Goal: Information Seeking & Learning: Learn about a topic

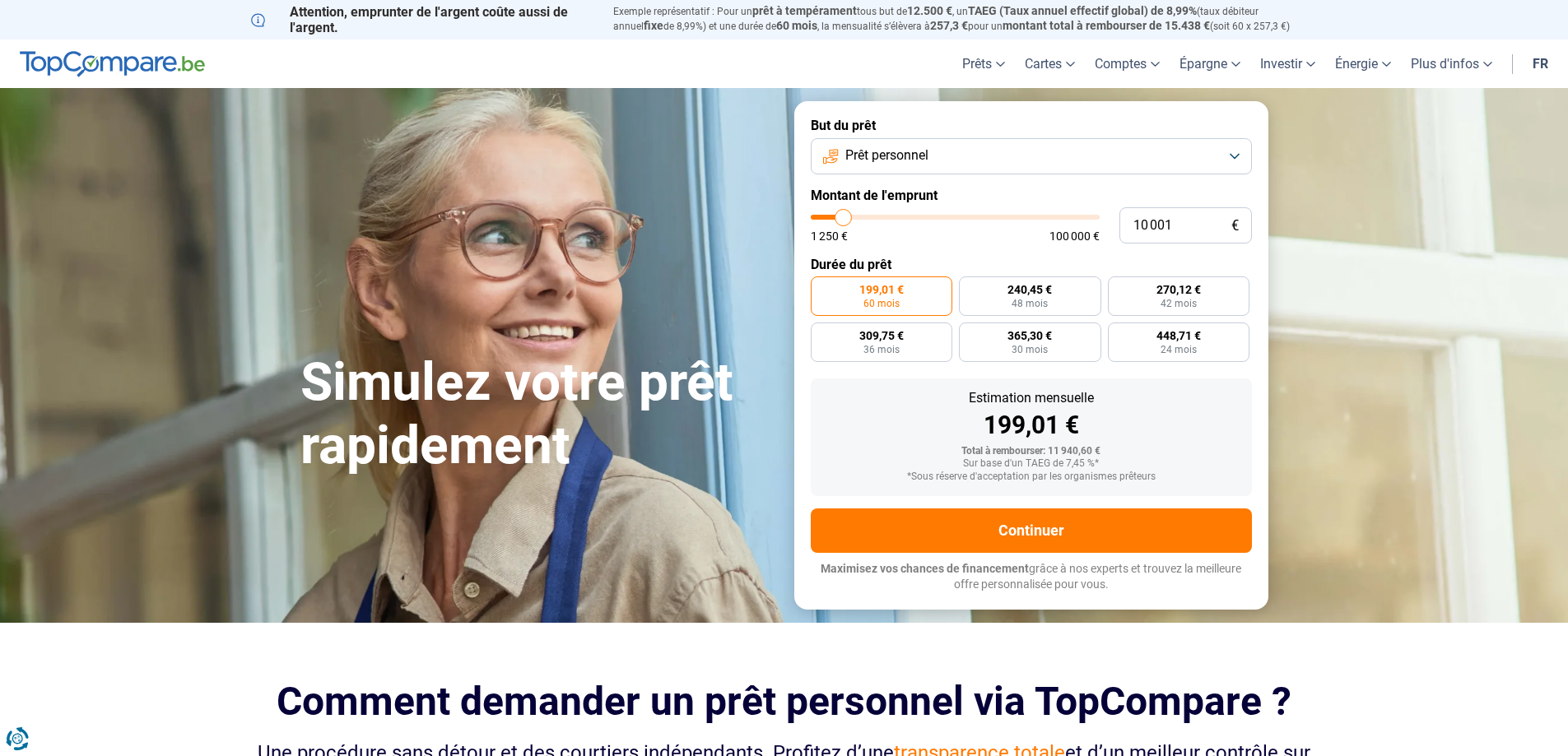
type input "12 500"
type input "12500"
type input "17 000"
type input "17000"
type input "22 000"
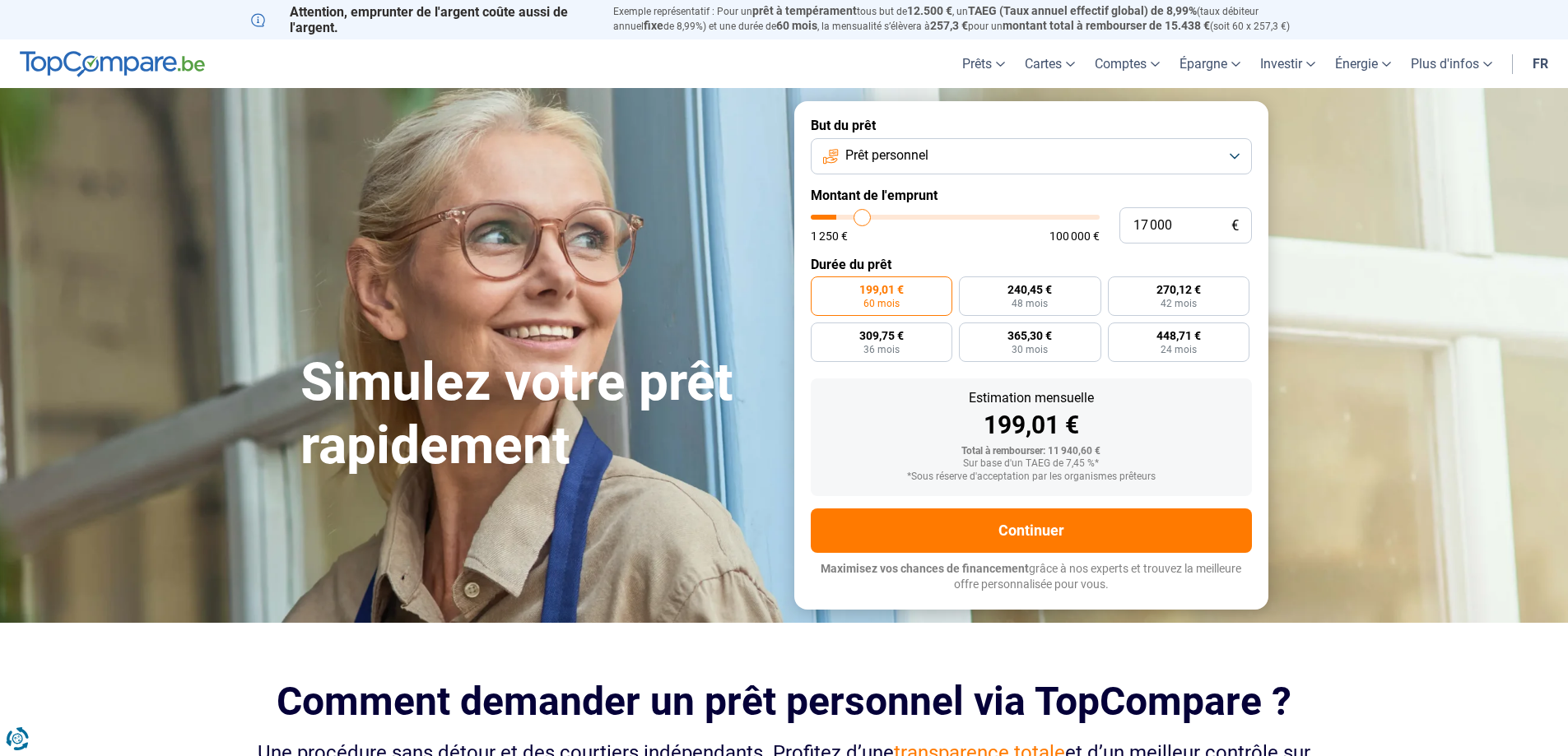
type input "22000"
type input "27 250"
type input "27250"
type input "32 250"
type input "32250"
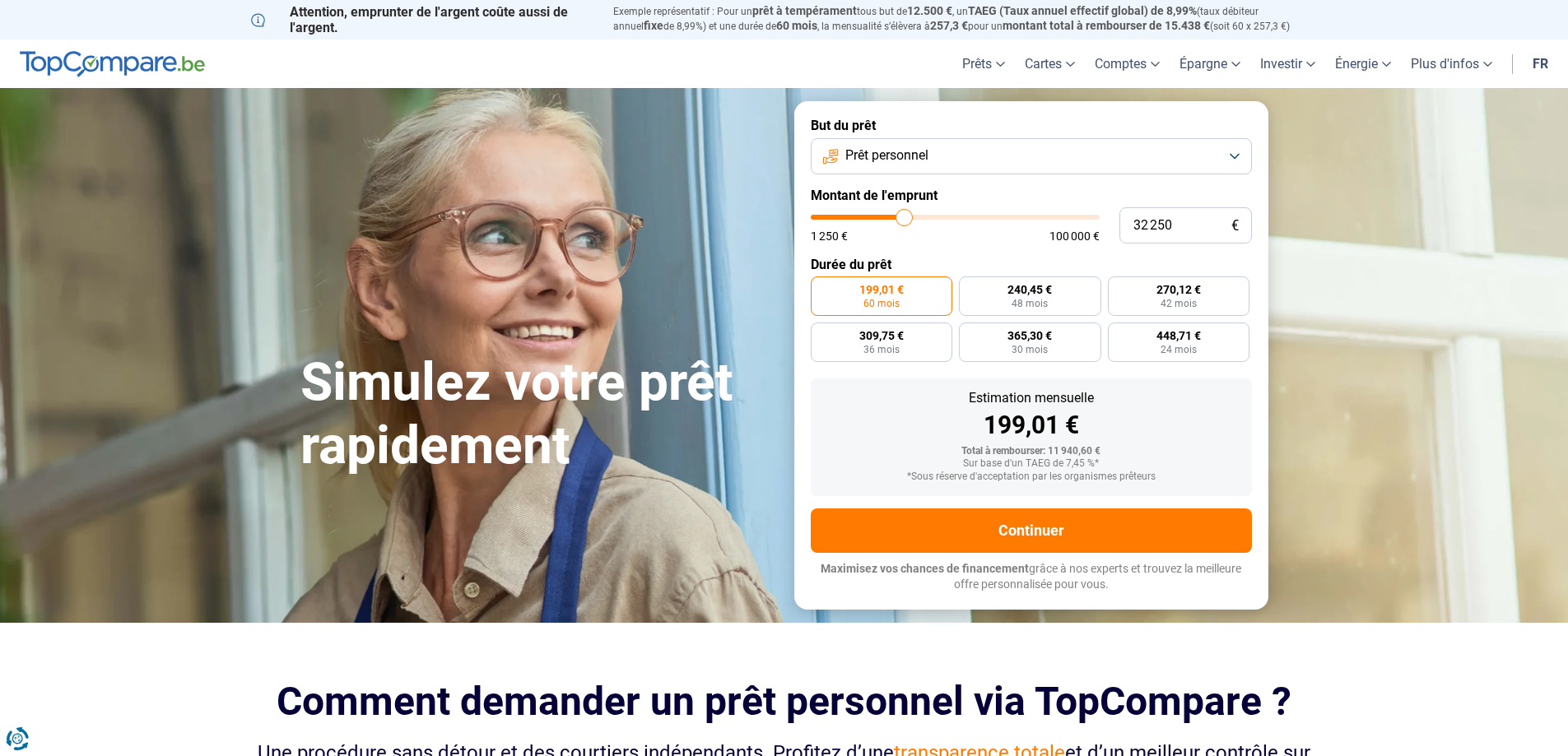
type input "35 500"
type input "35500"
type input "38 500"
type input "38500"
type input "40 000"
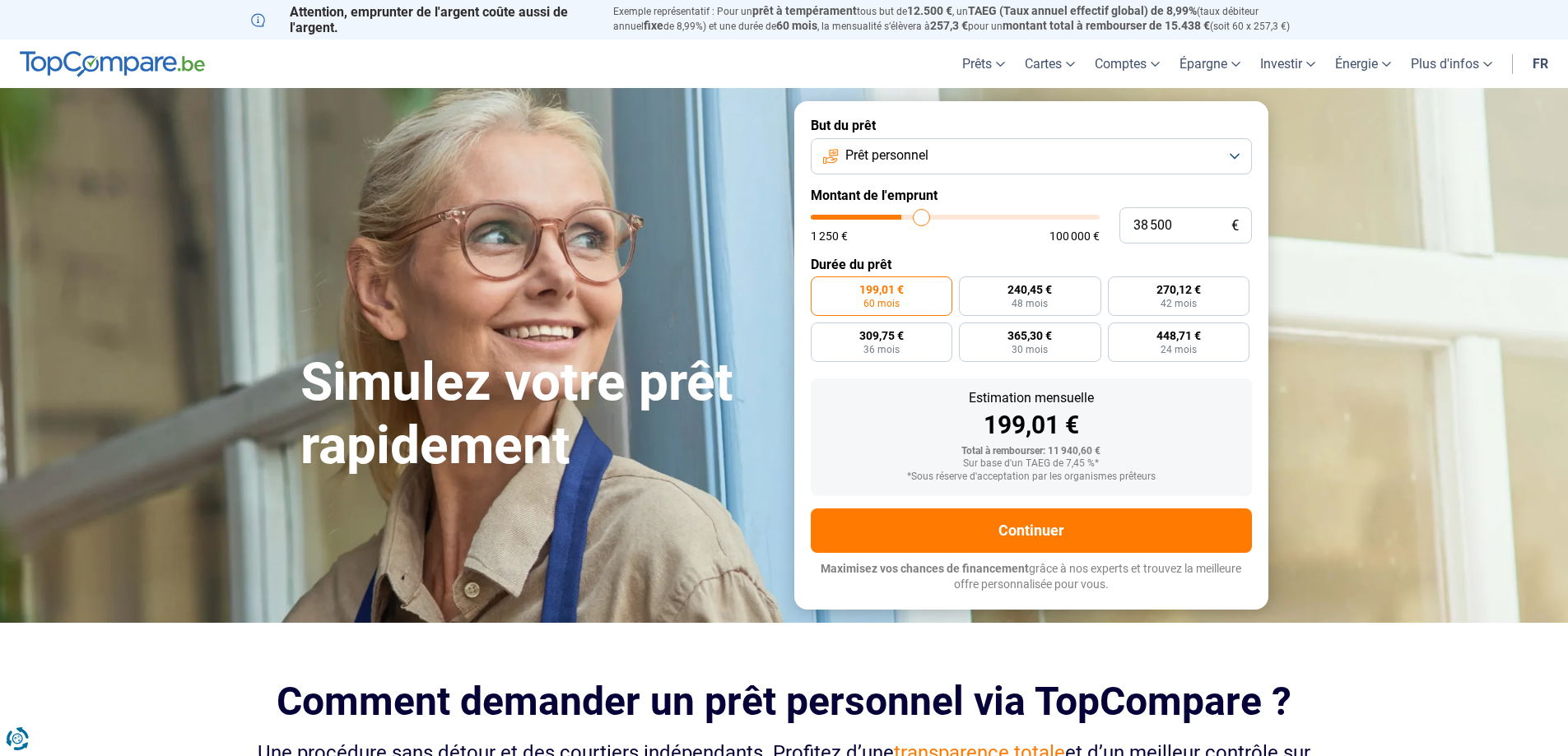
type input "40000"
type input "41 250"
type input "41250"
type input "43 750"
type input "43750"
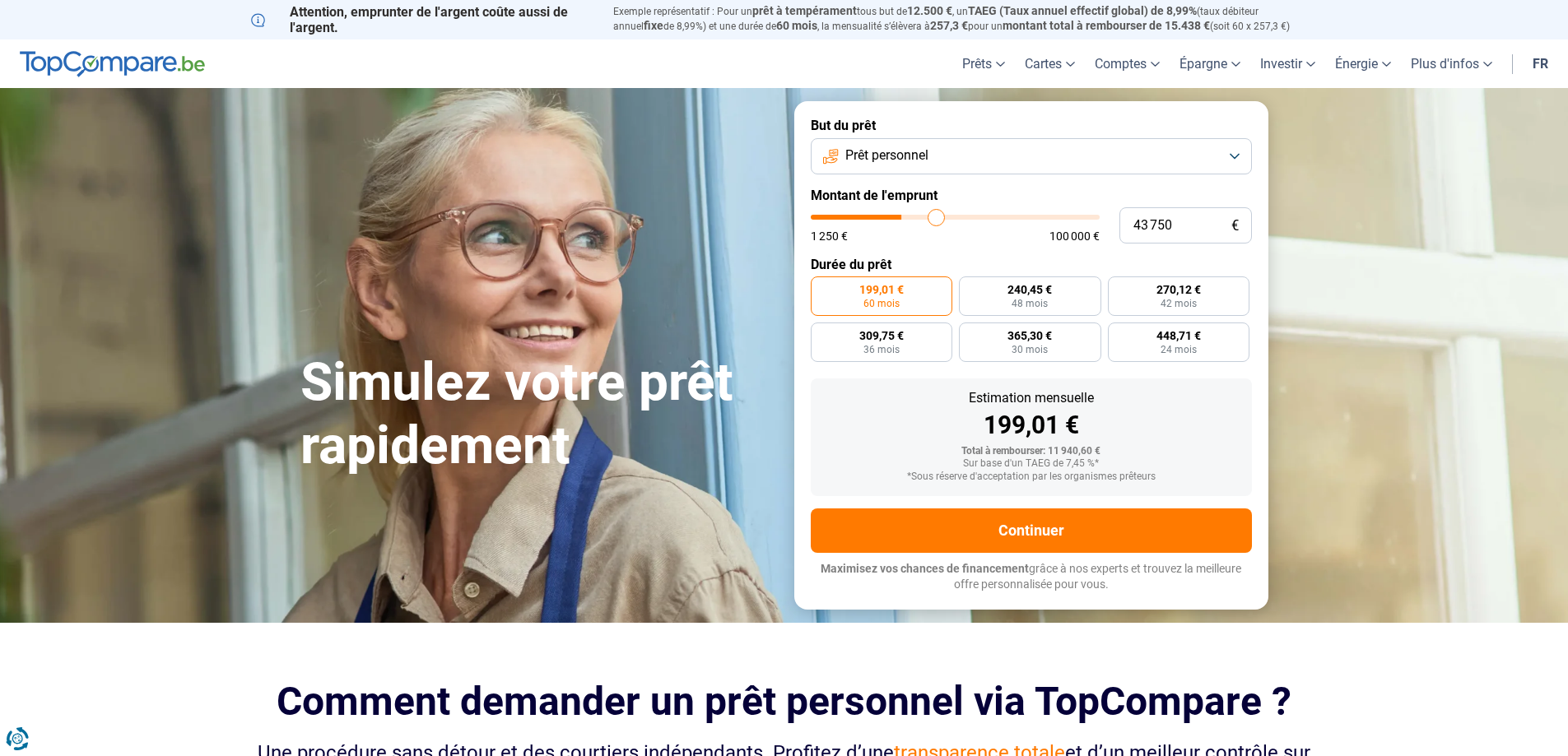
type input "45 750"
type input "45750"
type input "48 500"
type input "48500"
type input "53 000"
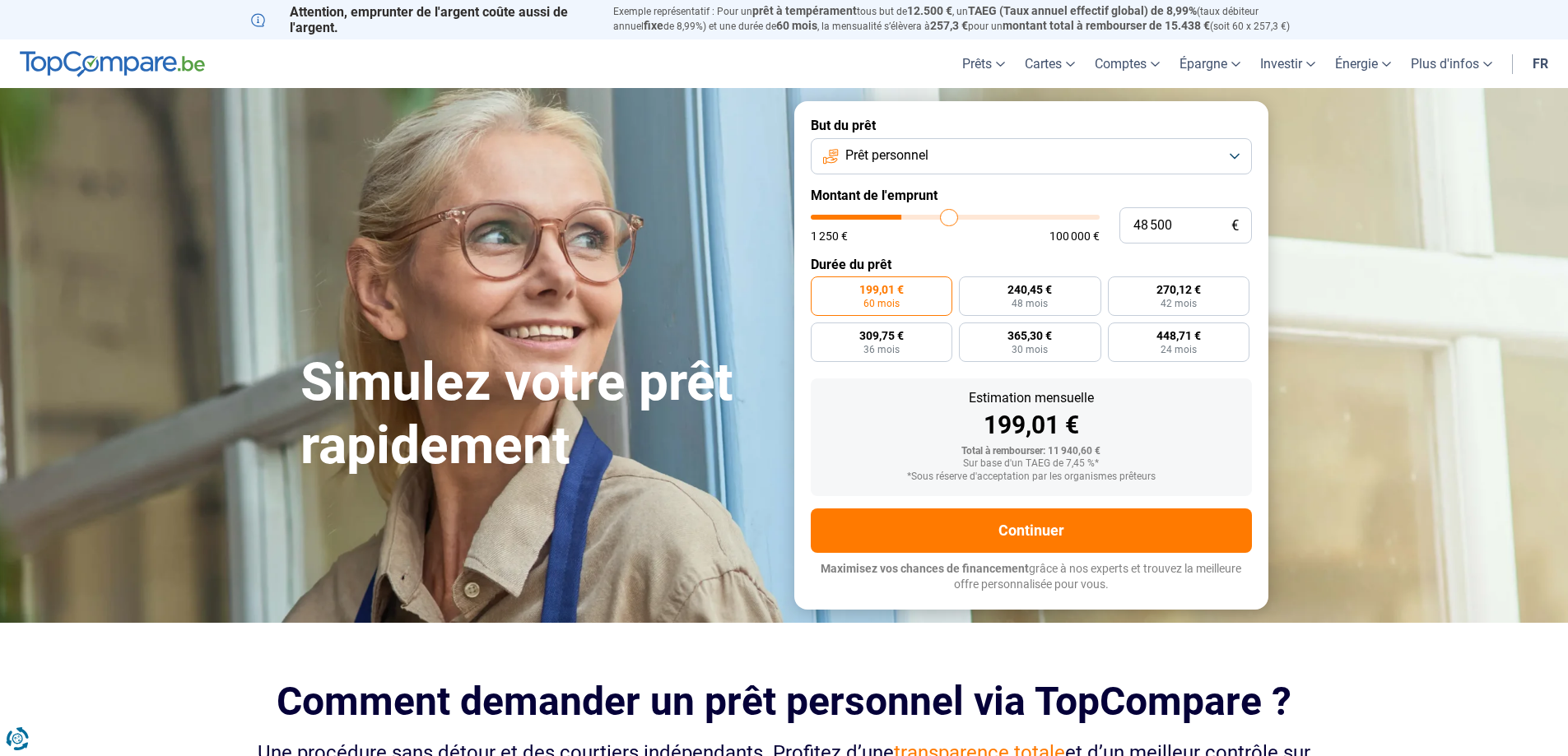
type input "53000"
type input "56 500"
type input "56500"
type input "60 000"
type input "60000"
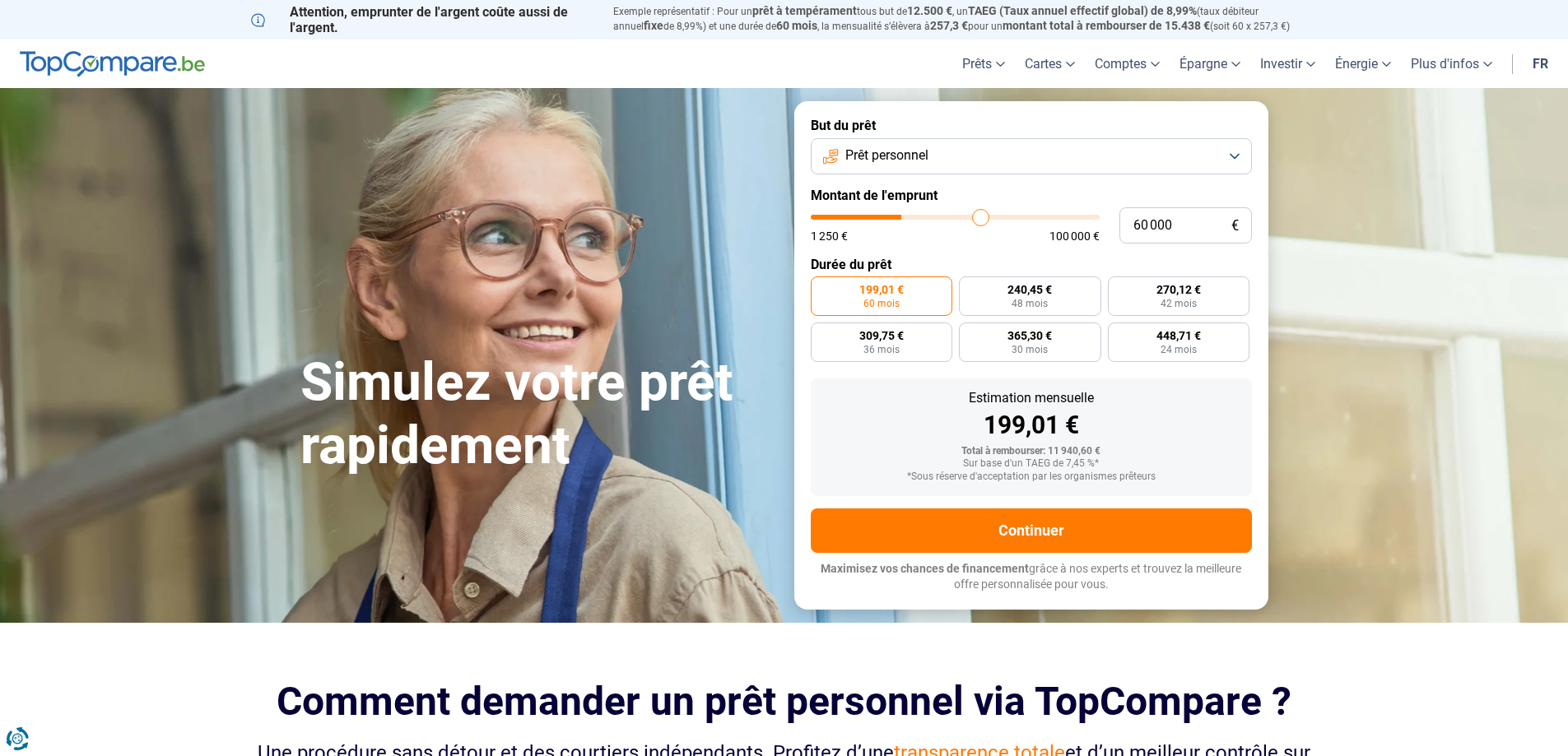
type input "64 500"
type input "64500"
type input "68 250"
type input "68250"
type input "72 500"
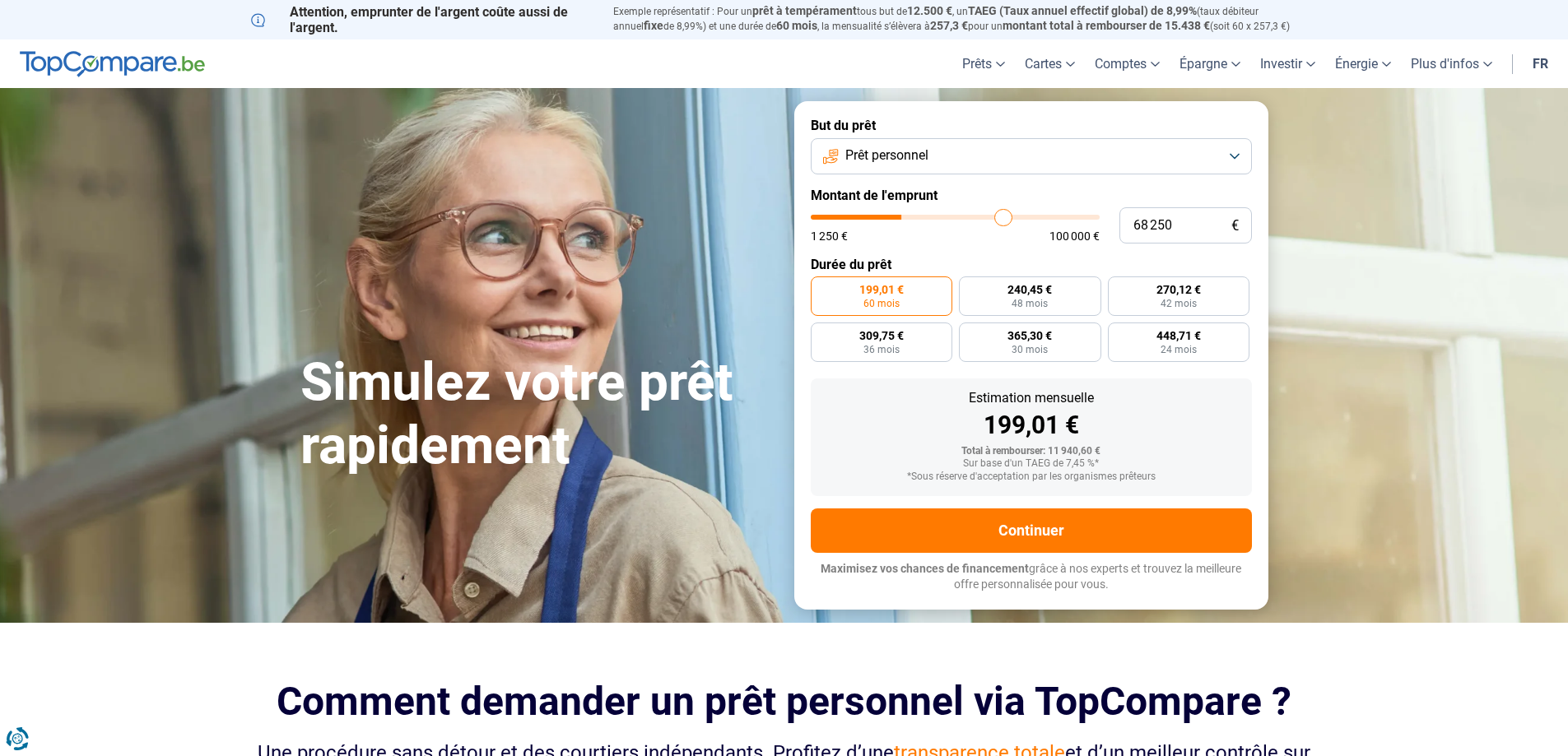
type input "72500"
type input "76 500"
type input "76500"
type input "80 000"
type input "80000"
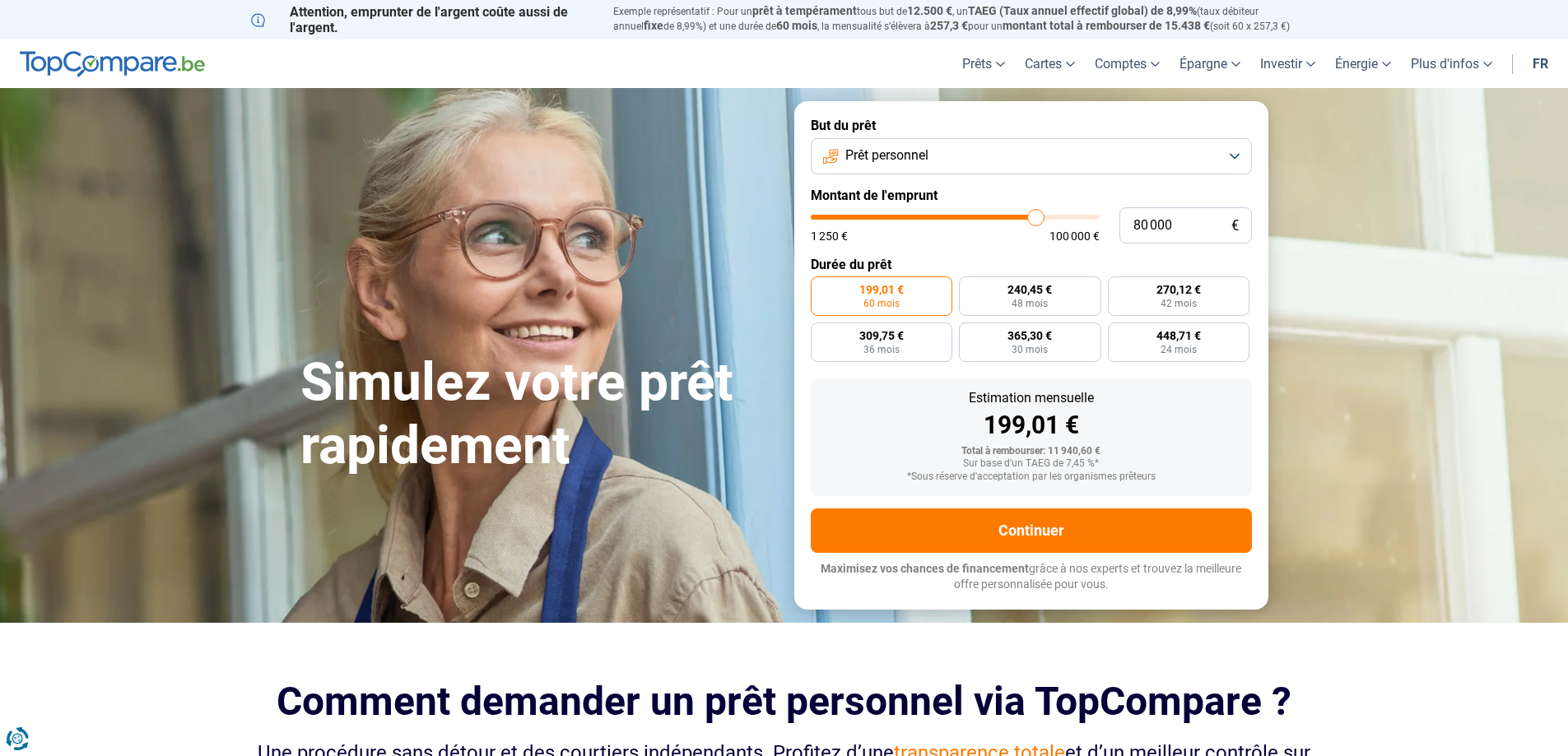
type input "83 000"
type input "83000"
type input "86 500"
type input "86500"
type input "88 750"
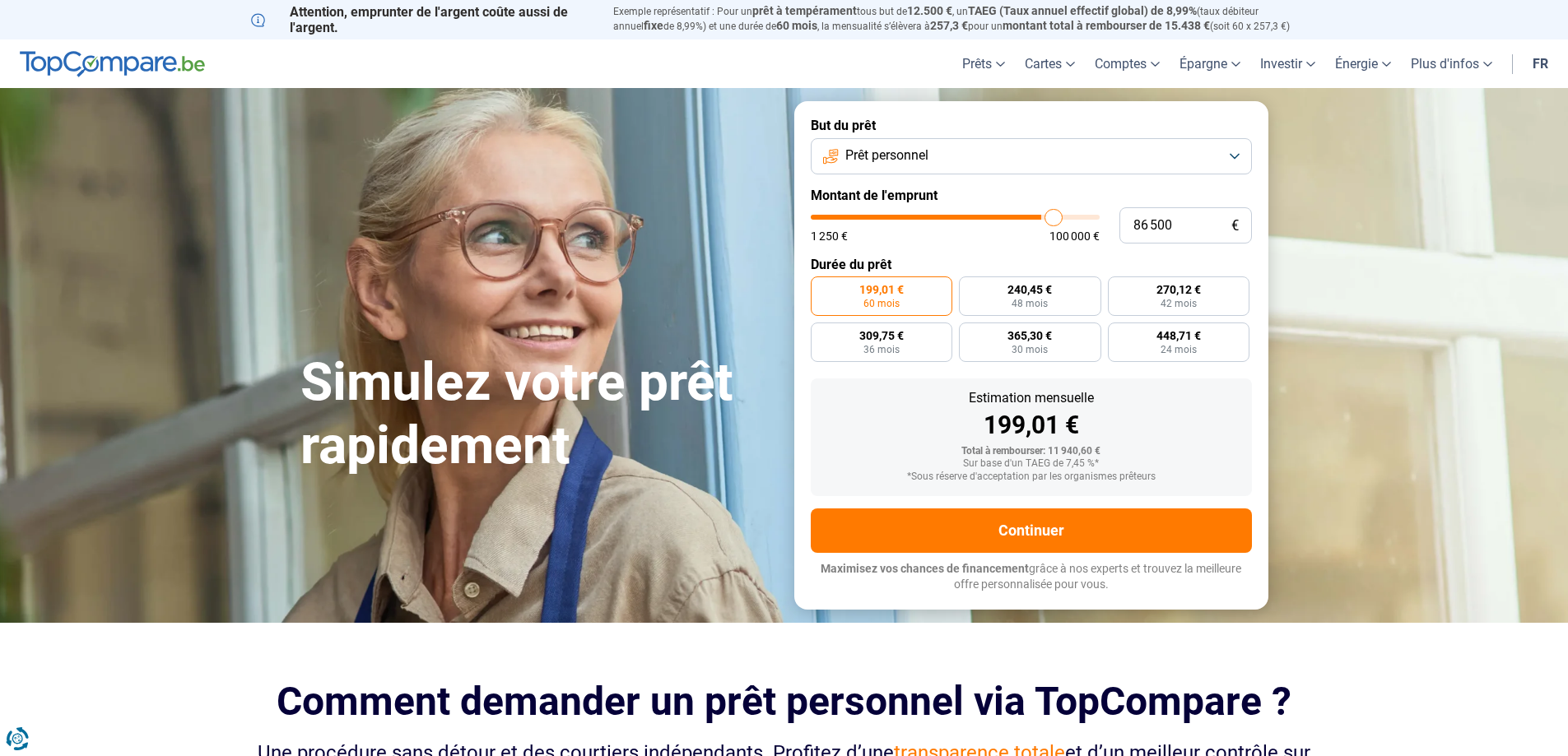
type input "88750"
type input "91 000"
type input "91000"
type input "92 500"
type input "92500"
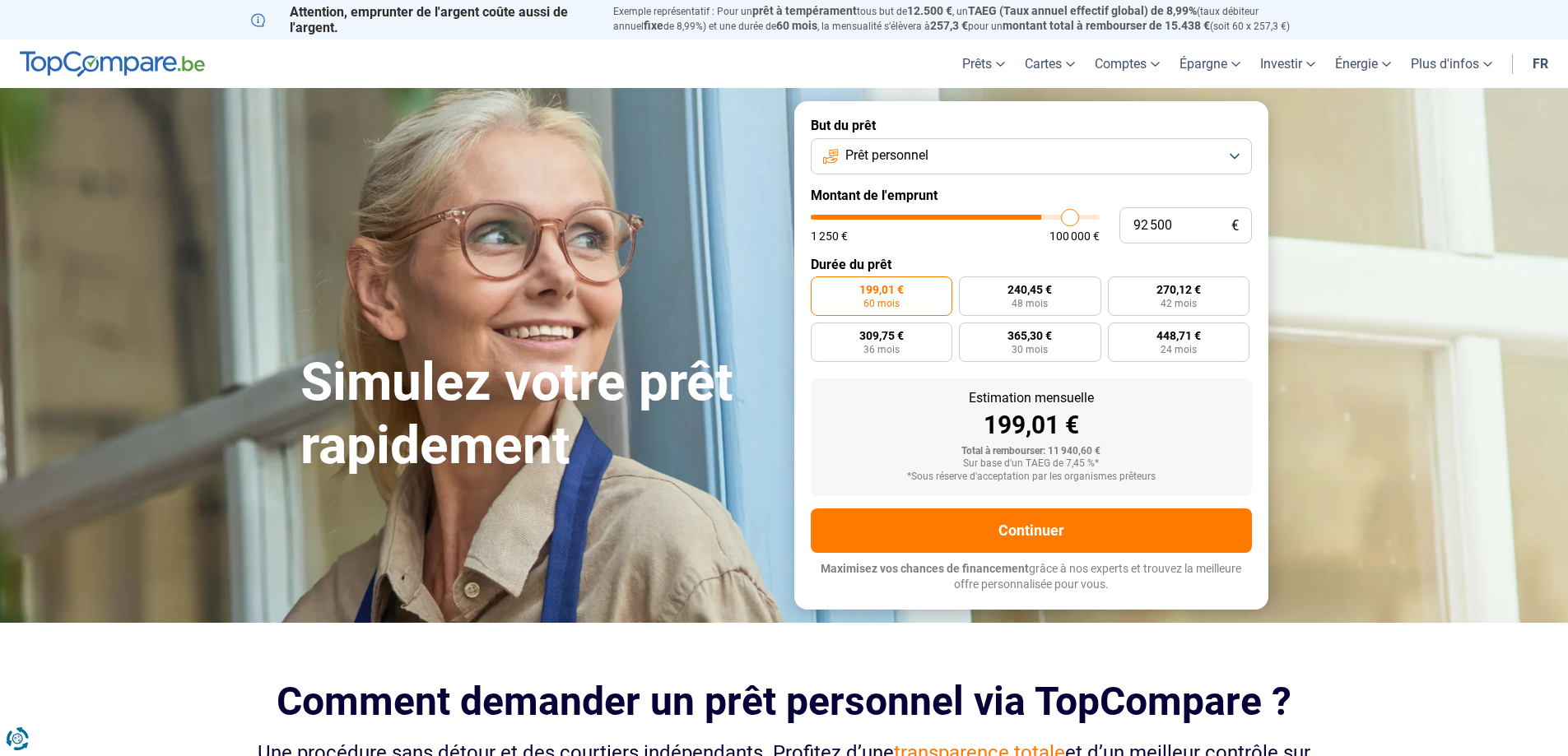
type input "93 250"
type input "93250"
type input "93 500"
type input "93500"
type input "94 250"
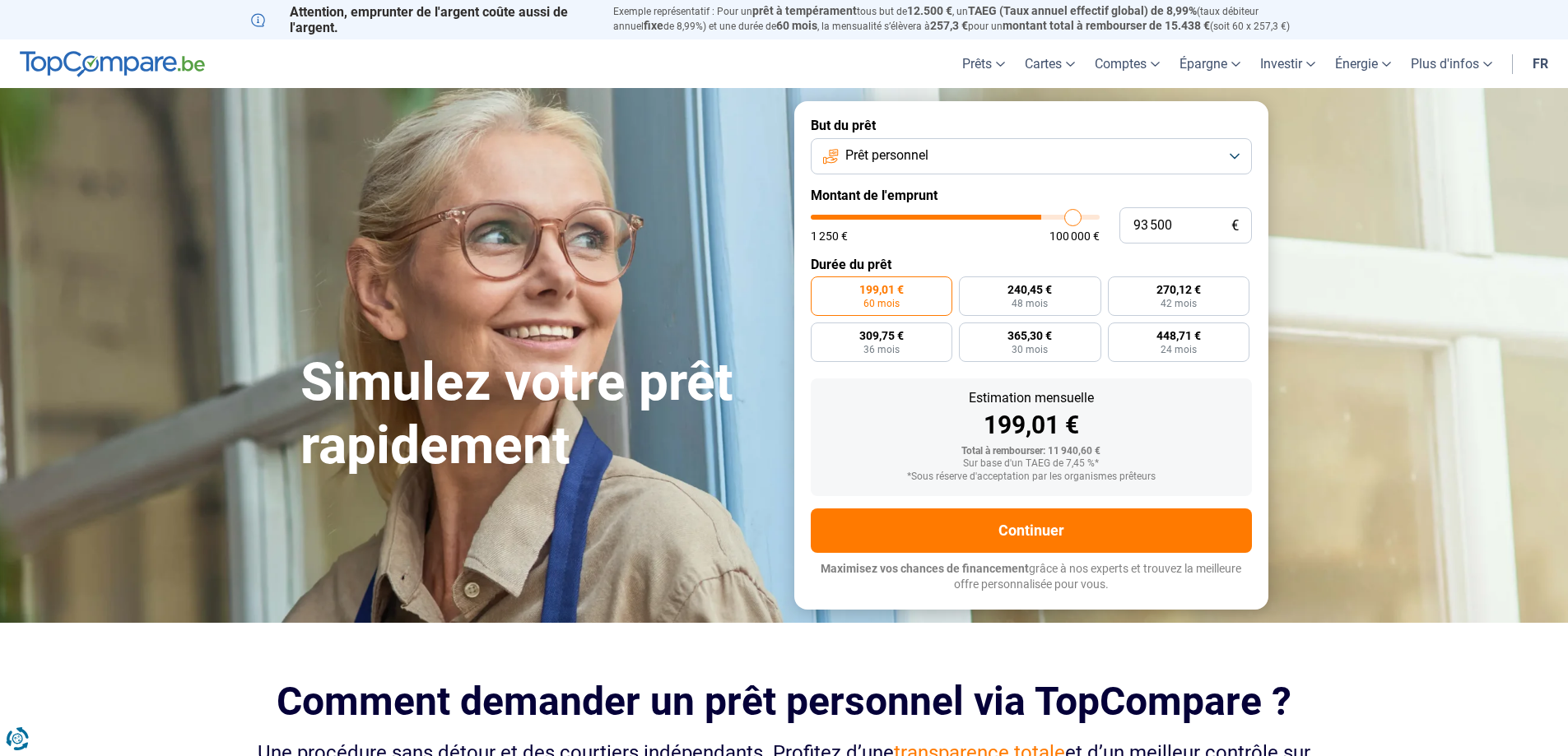
type input "94250"
type input "94 500"
type input "94500"
type input "95 500"
type input "95500"
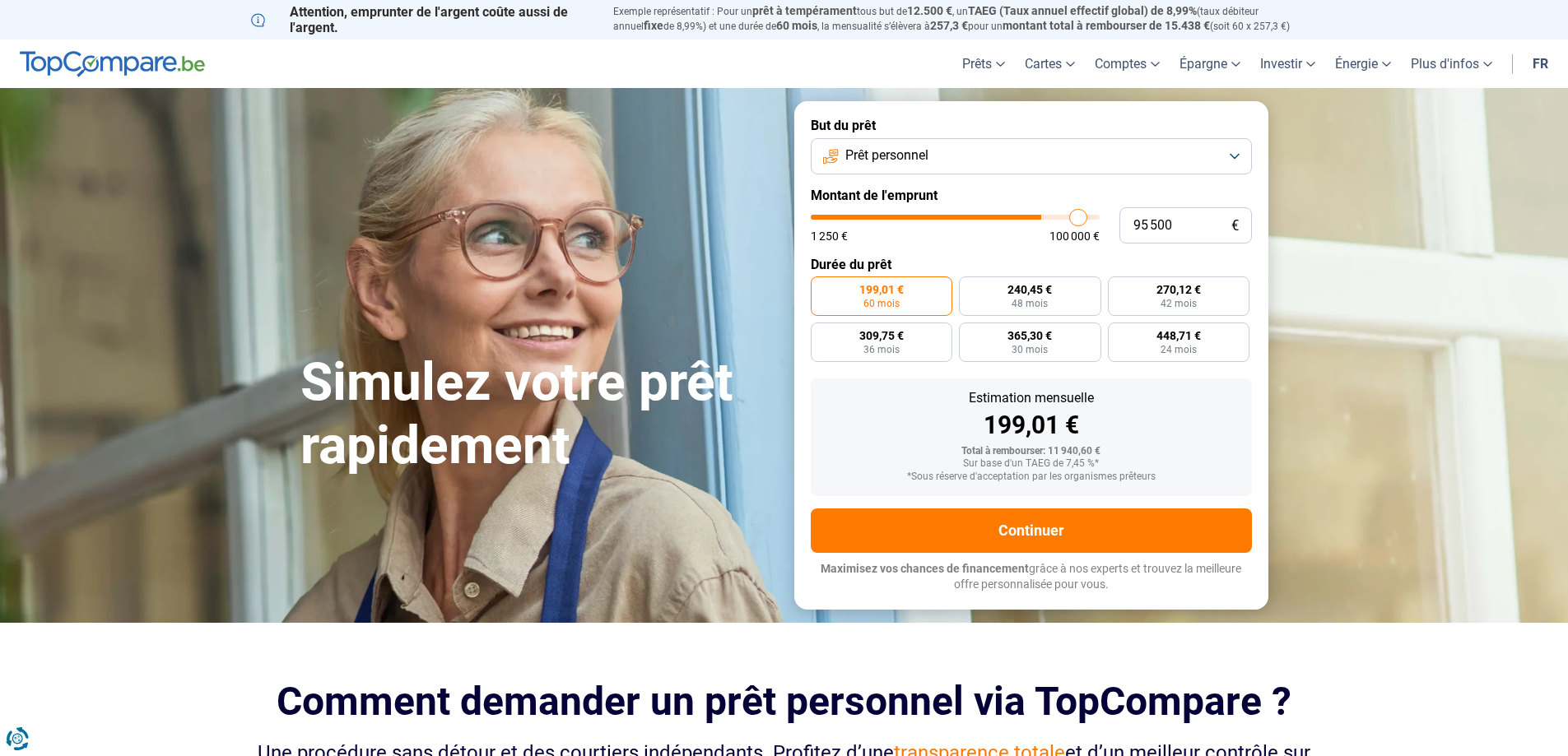
type input "96 250"
type input "96250"
type input "97 000"
type input "97000"
type input "97 250"
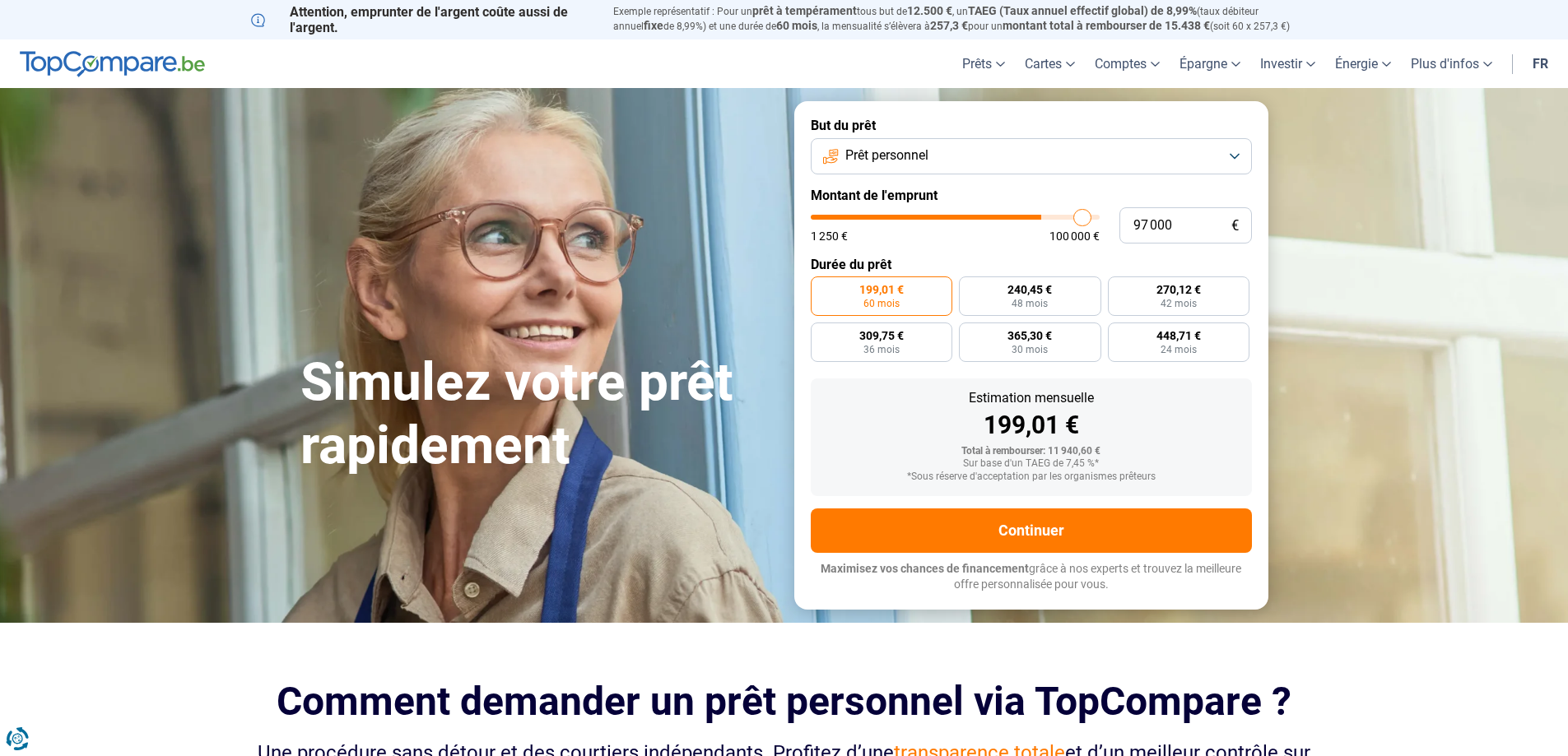
type input "97250"
type input "97 500"
type input "97500"
type input "97 750"
type input "97750"
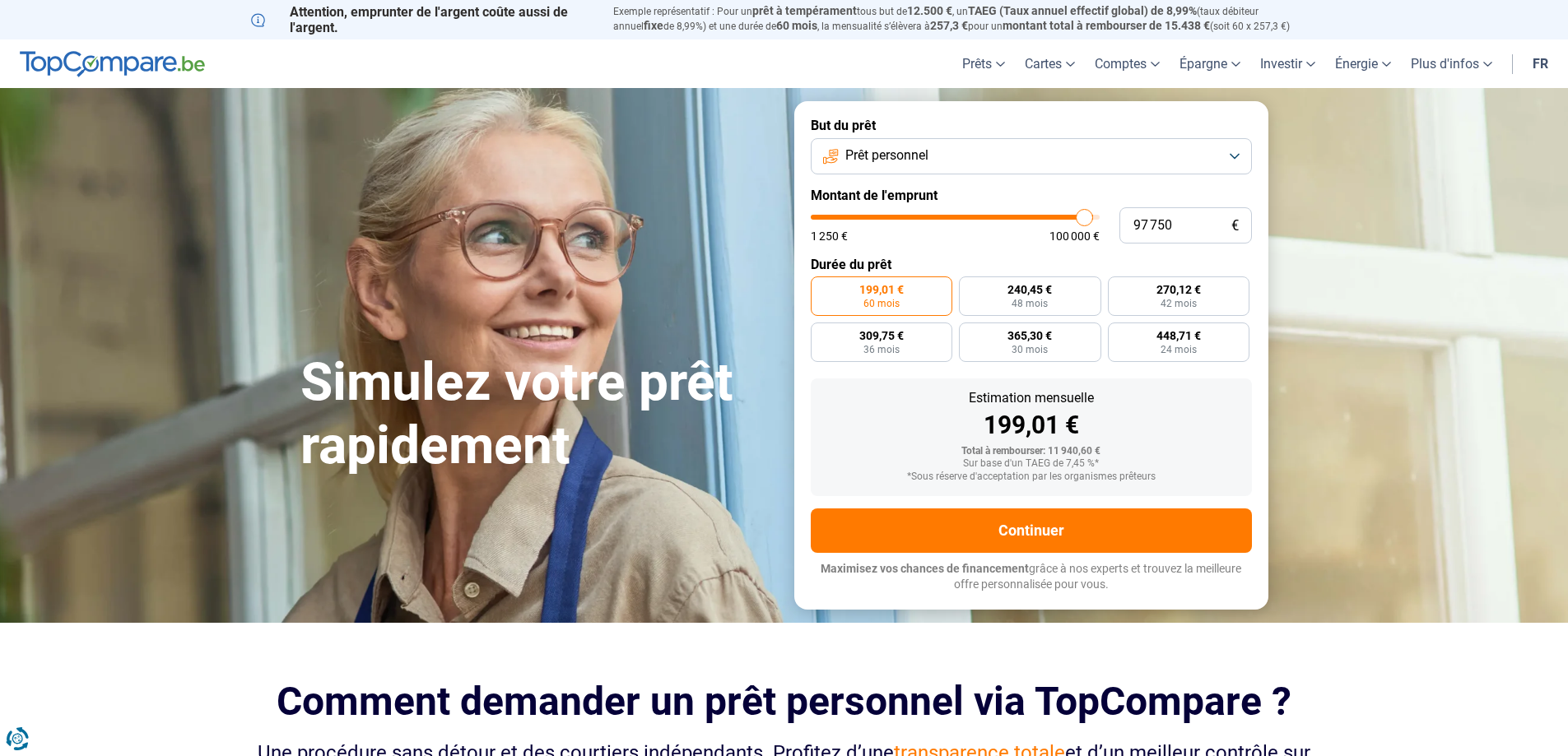
type input "98 500"
type input "98500"
type input "99 500"
type input "99500"
type input "100 000"
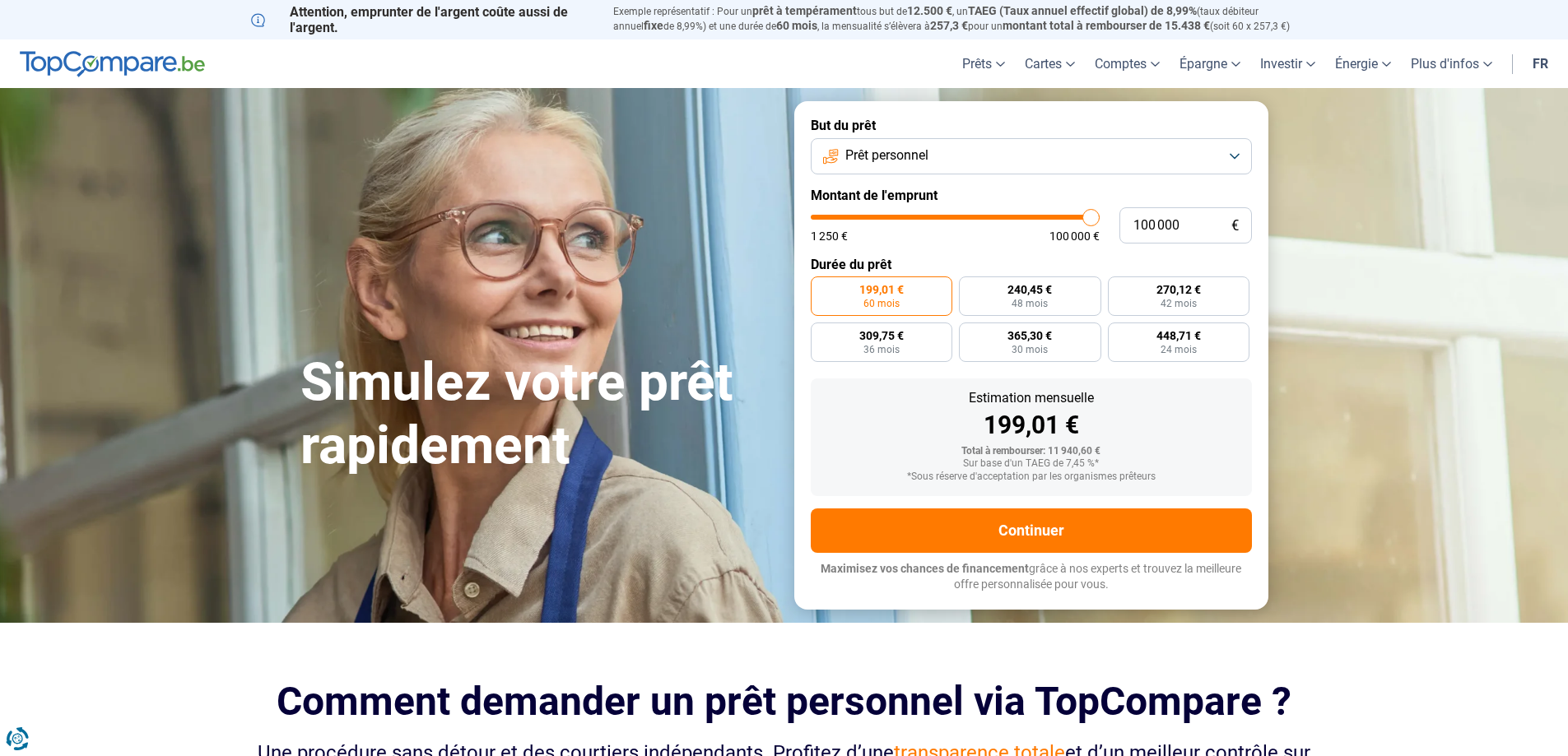
drag, startPoint x: 844, startPoint y: 215, endPoint x: 1107, endPoint y: 231, distance: 263.5
type input "100000"
click at [1100, 219] on input "range" at bounding box center [954, 217] width 289 height 5
radio input "false"
type input "10 250"
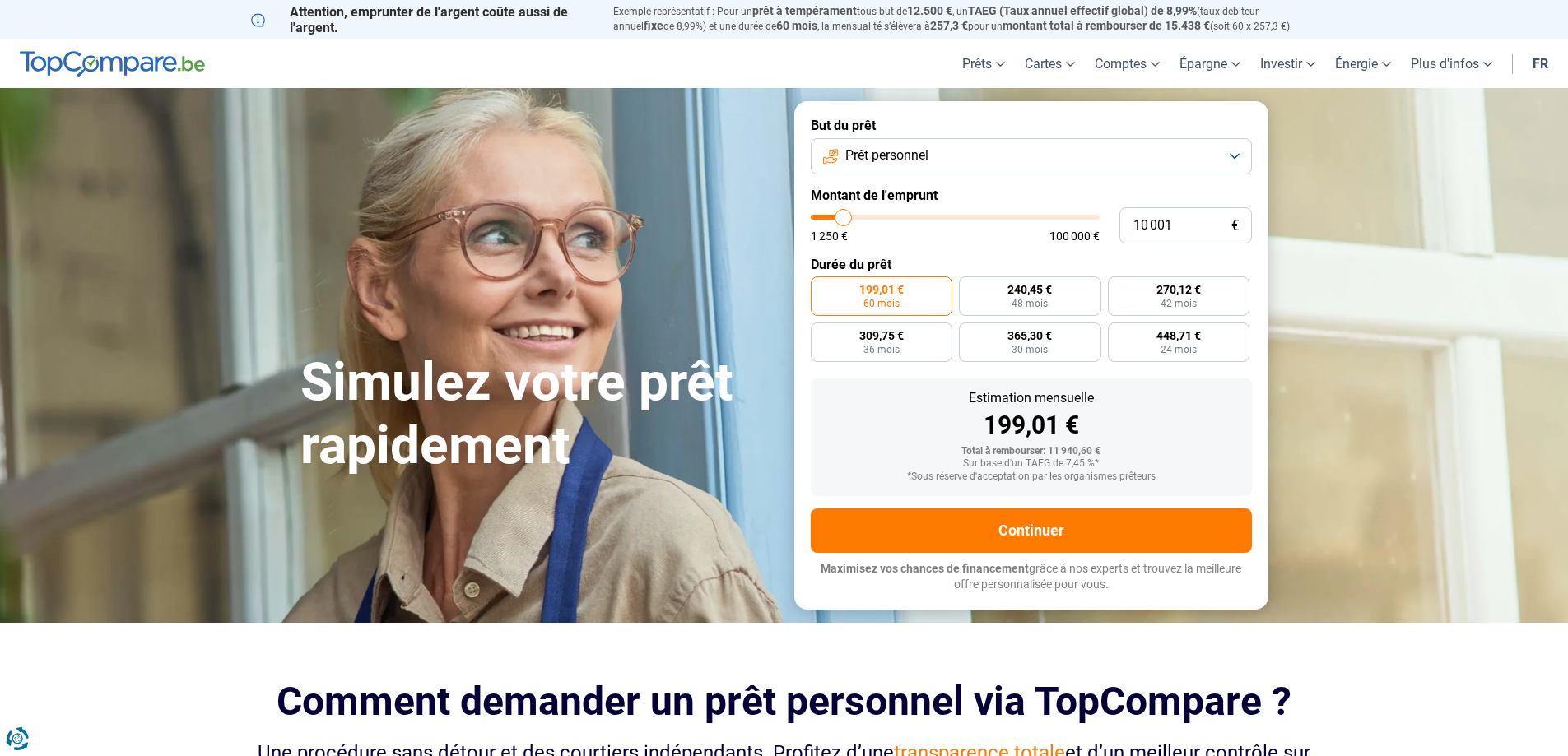
type input "10250"
type input "19 750"
type input "19750"
type input "28 000"
type input "28000"
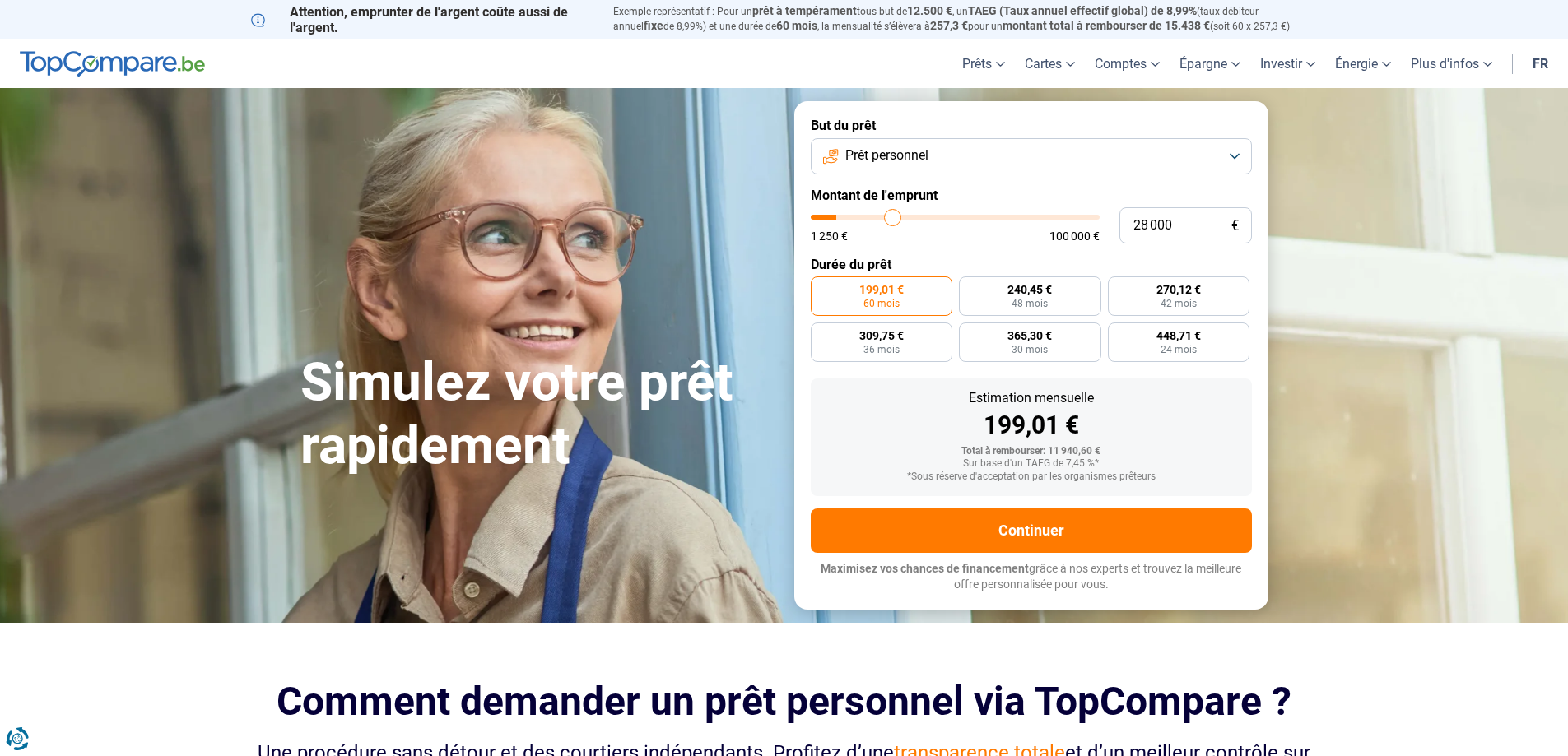
type input "39 500"
type input "39500"
type input "53 250"
type input "53250"
type input "63 500"
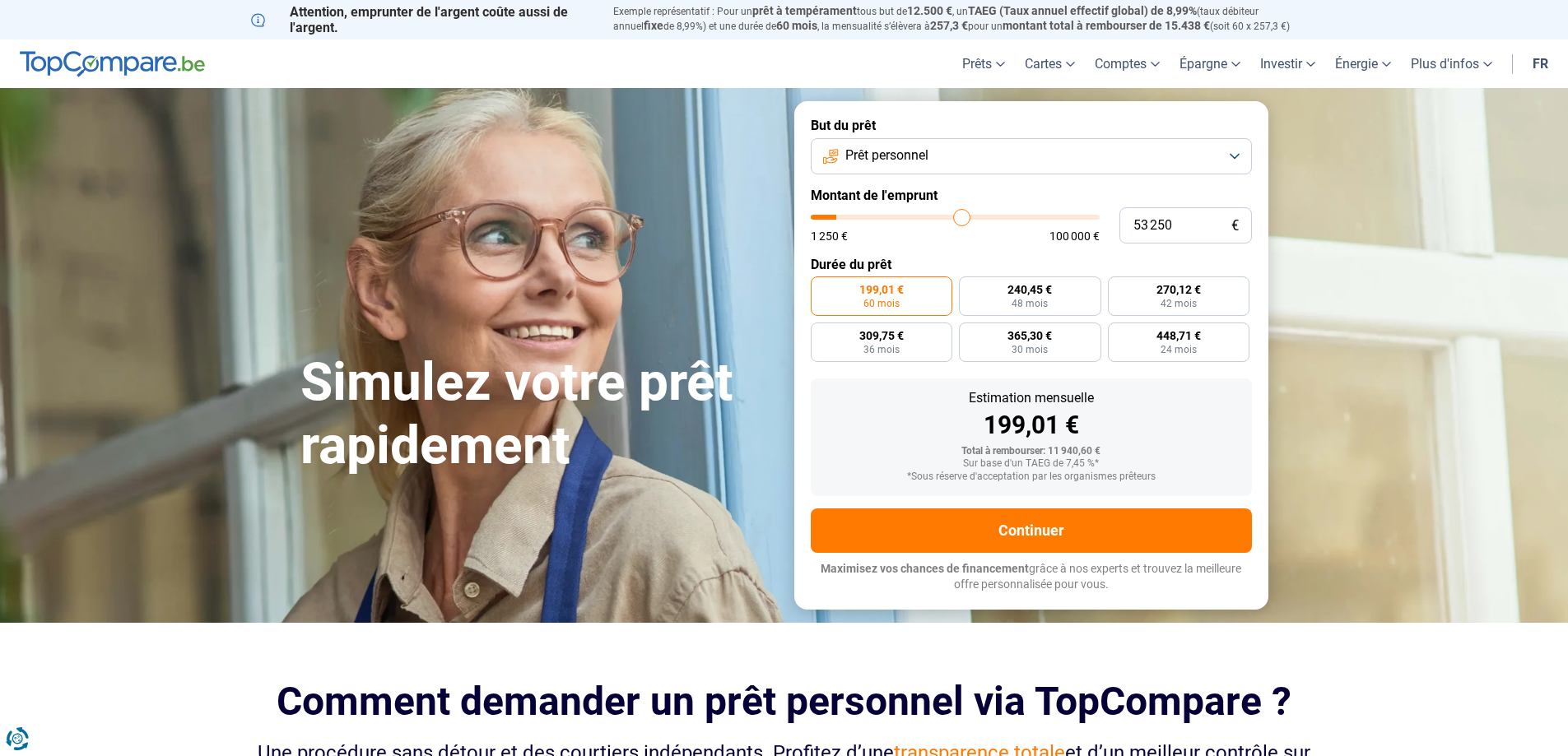
type input "63500"
type input "70 750"
type input "70750"
type input "76 750"
type input "76750"
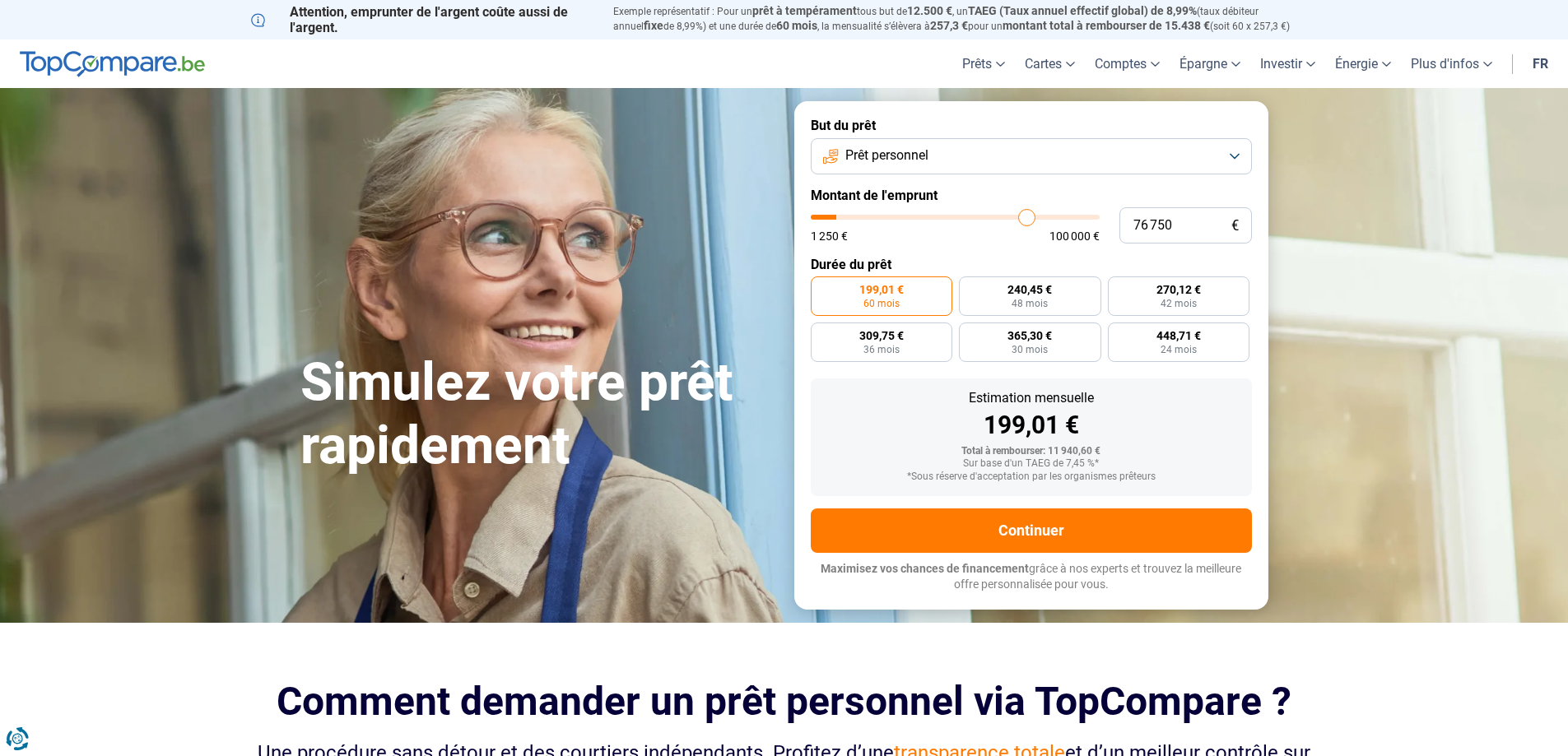
type input "82 500"
type input "82500"
type input "87 250"
type input "87250"
type input "93 500"
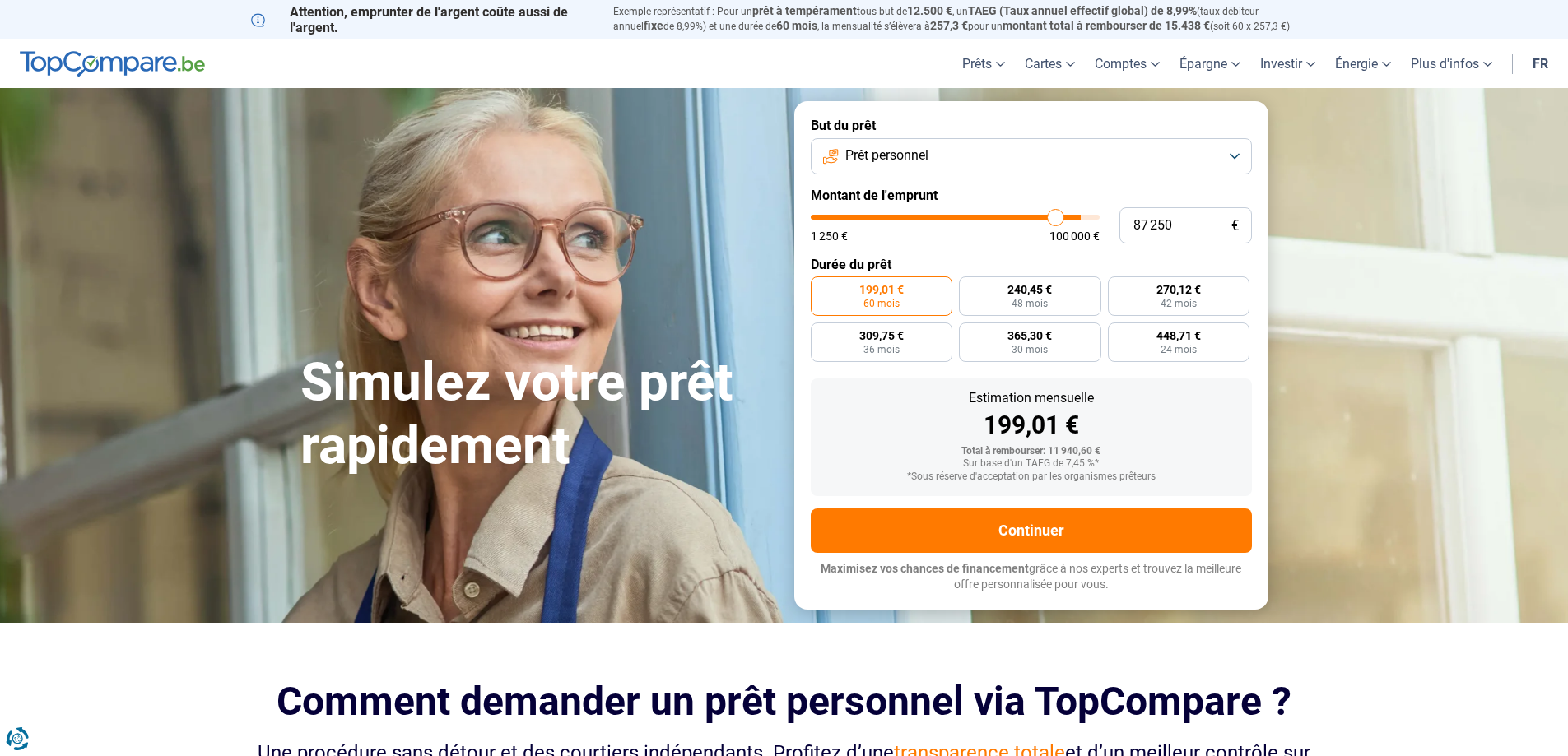
type input "93500"
type input "100 000"
drag, startPoint x: 842, startPoint y: 216, endPoint x: 1234, endPoint y: 199, distance: 392.4
type input "100000"
click at [1100, 215] on input "range" at bounding box center [954, 217] width 289 height 5
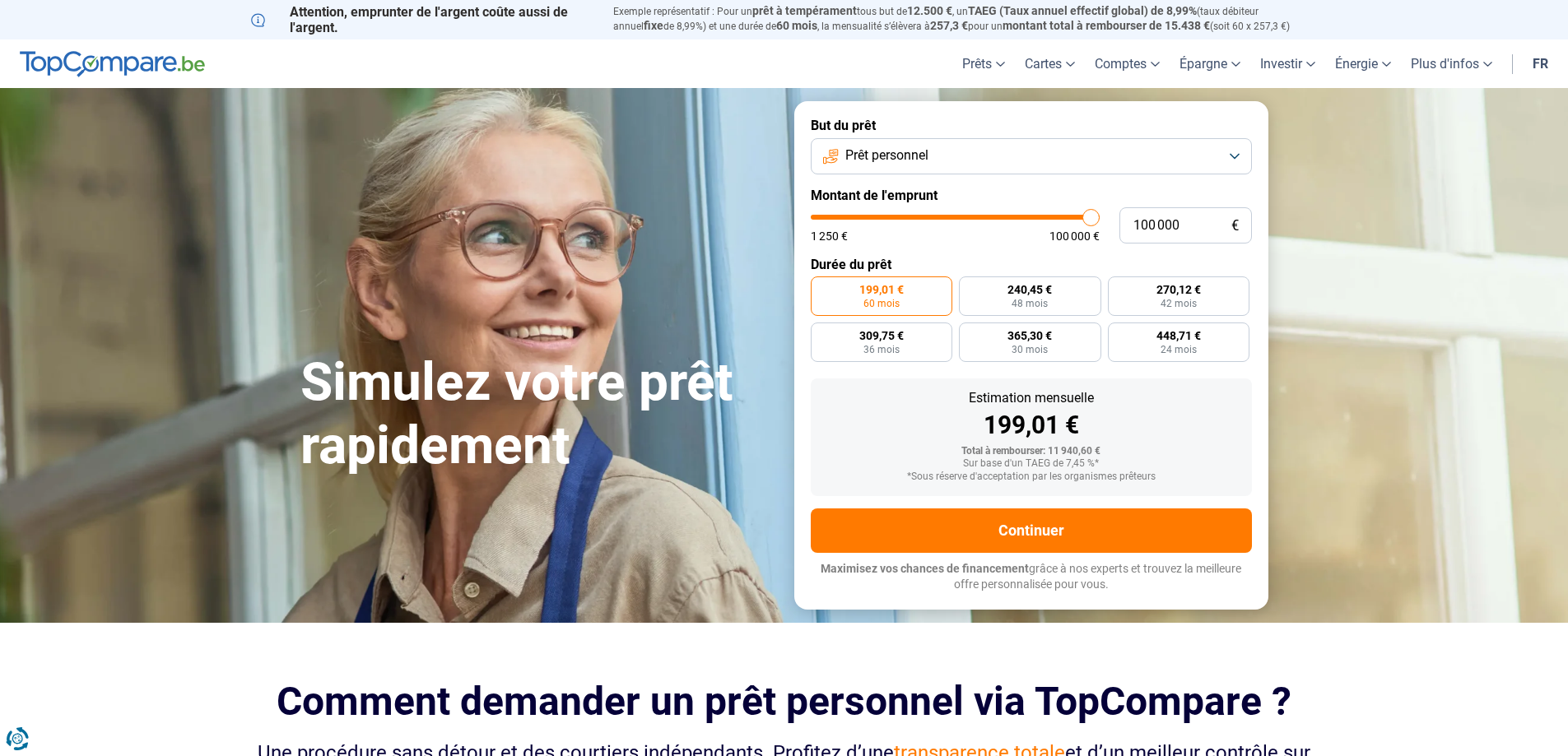
radio input "false"
